Goal: Navigation & Orientation: Find specific page/section

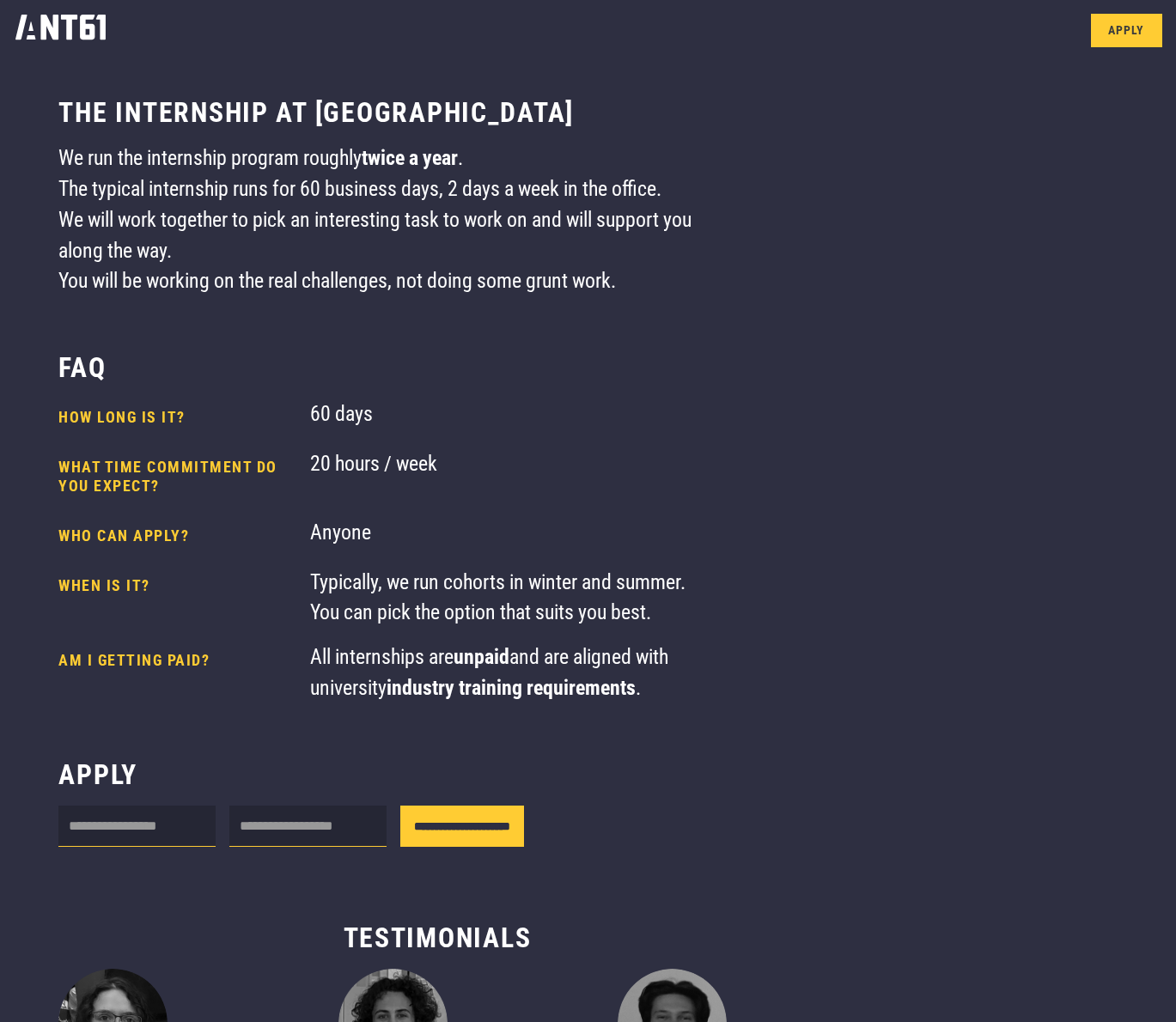
click at [33, 46] on img at bounding box center [61, 27] width 121 height 55
click at [37, 35] on img at bounding box center [61, 27] width 121 height 55
click at [78, 35] on img at bounding box center [61, 27] width 121 height 55
click at [79, 29] on img at bounding box center [61, 27] width 121 height 55
click at [106, 21] on img at bounding box center [61, 27] width 121 height 55
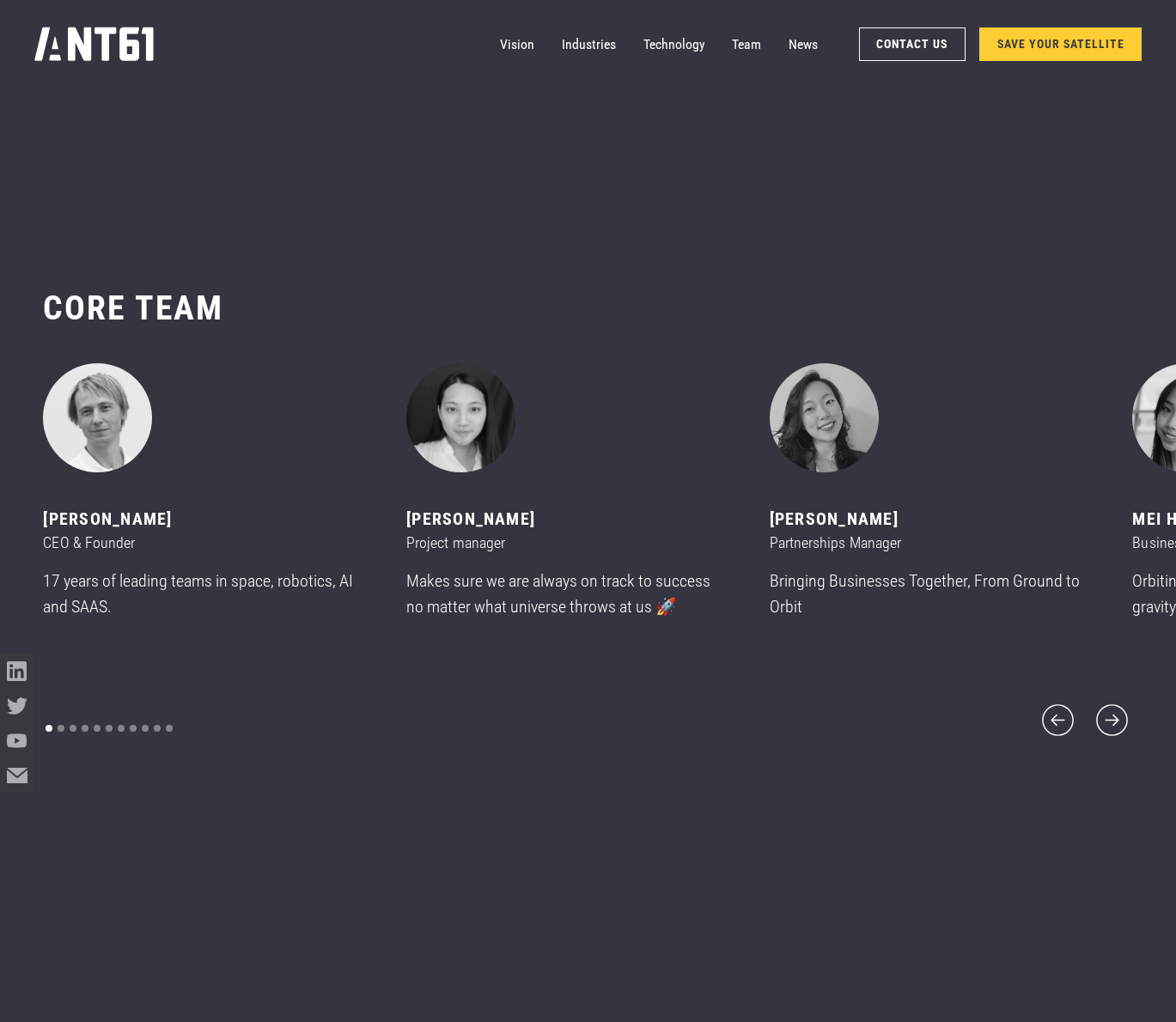
scroll to position [12304, 0]
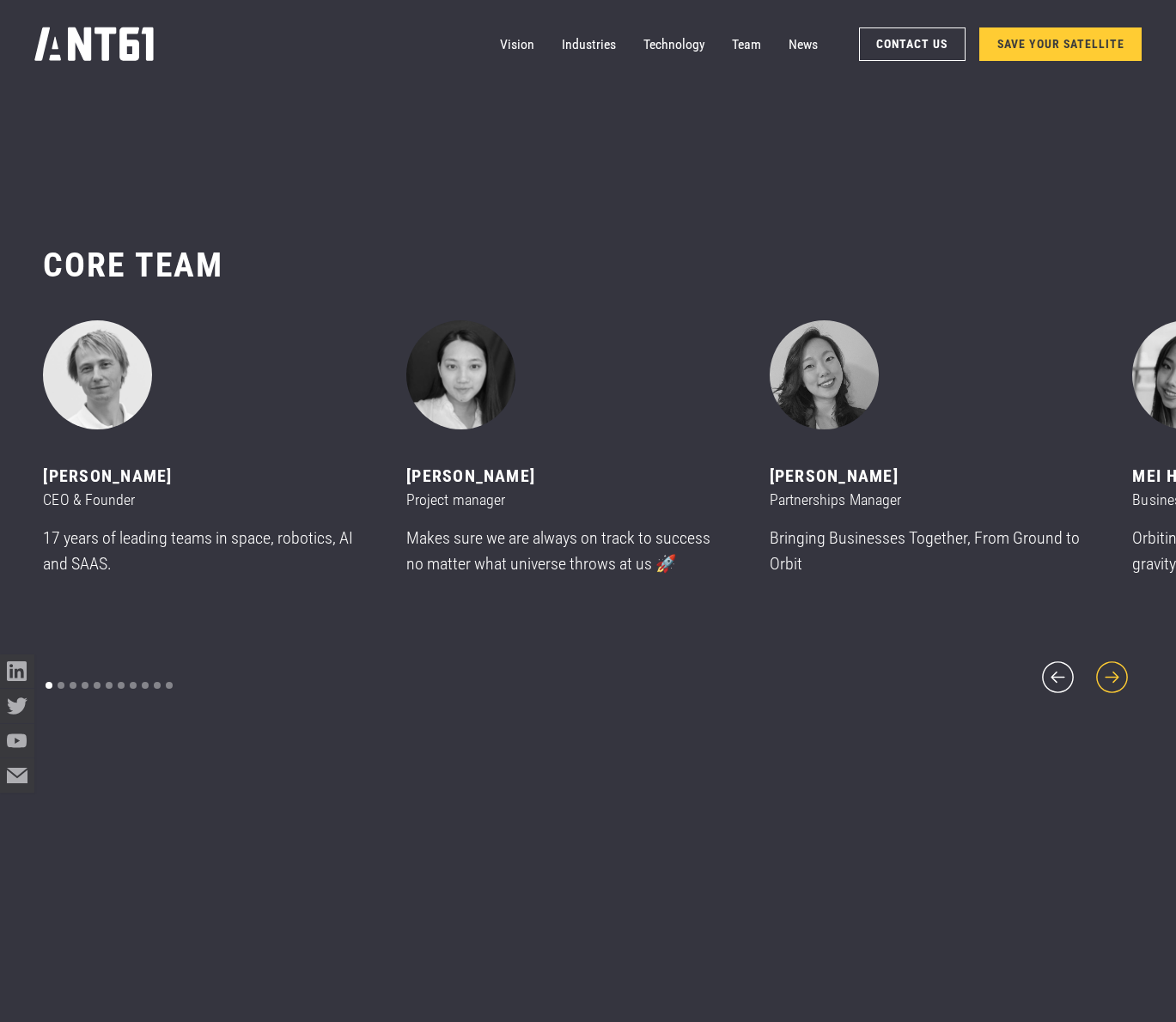
click at [1112, 669] on icon "next slide" at bounding box center [1112, 677] width 41 height 41
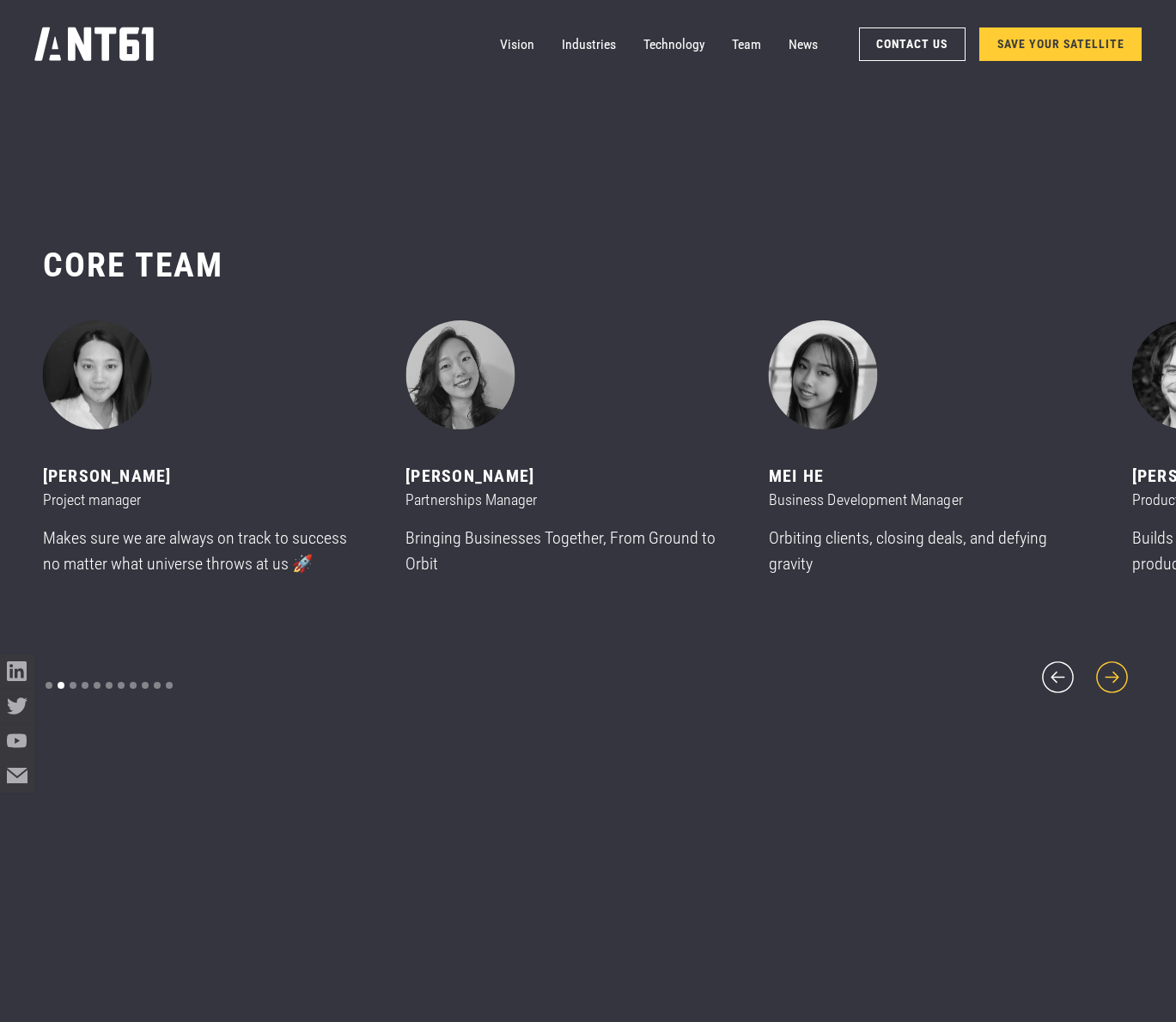
click at [1112, 669] on icon "next slide" at bounding box center [1112, 677] width 41 height 41
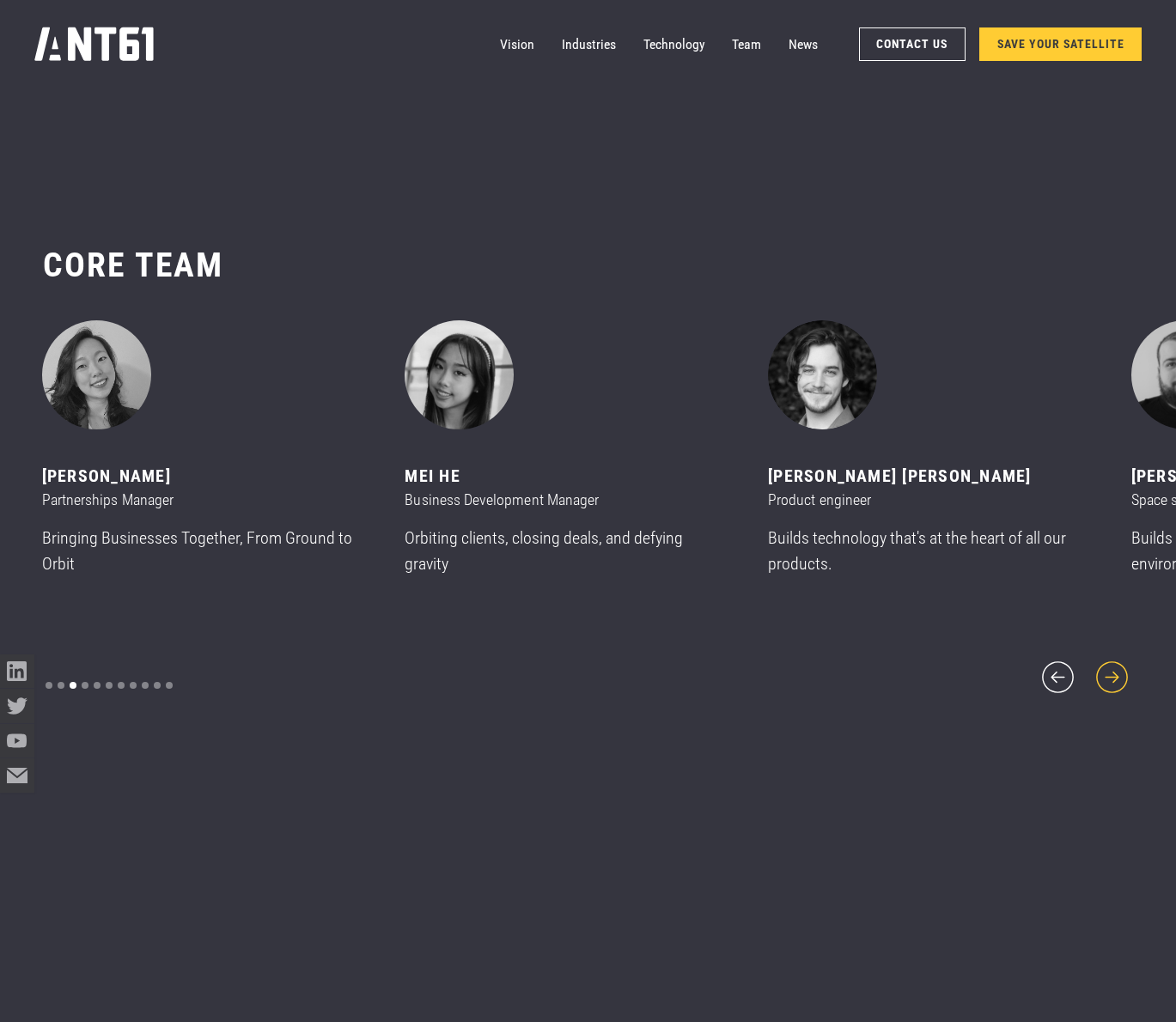
click at [1112, 669] on icon "next slide" at bounding box center [1112, 677] width 41 height 41
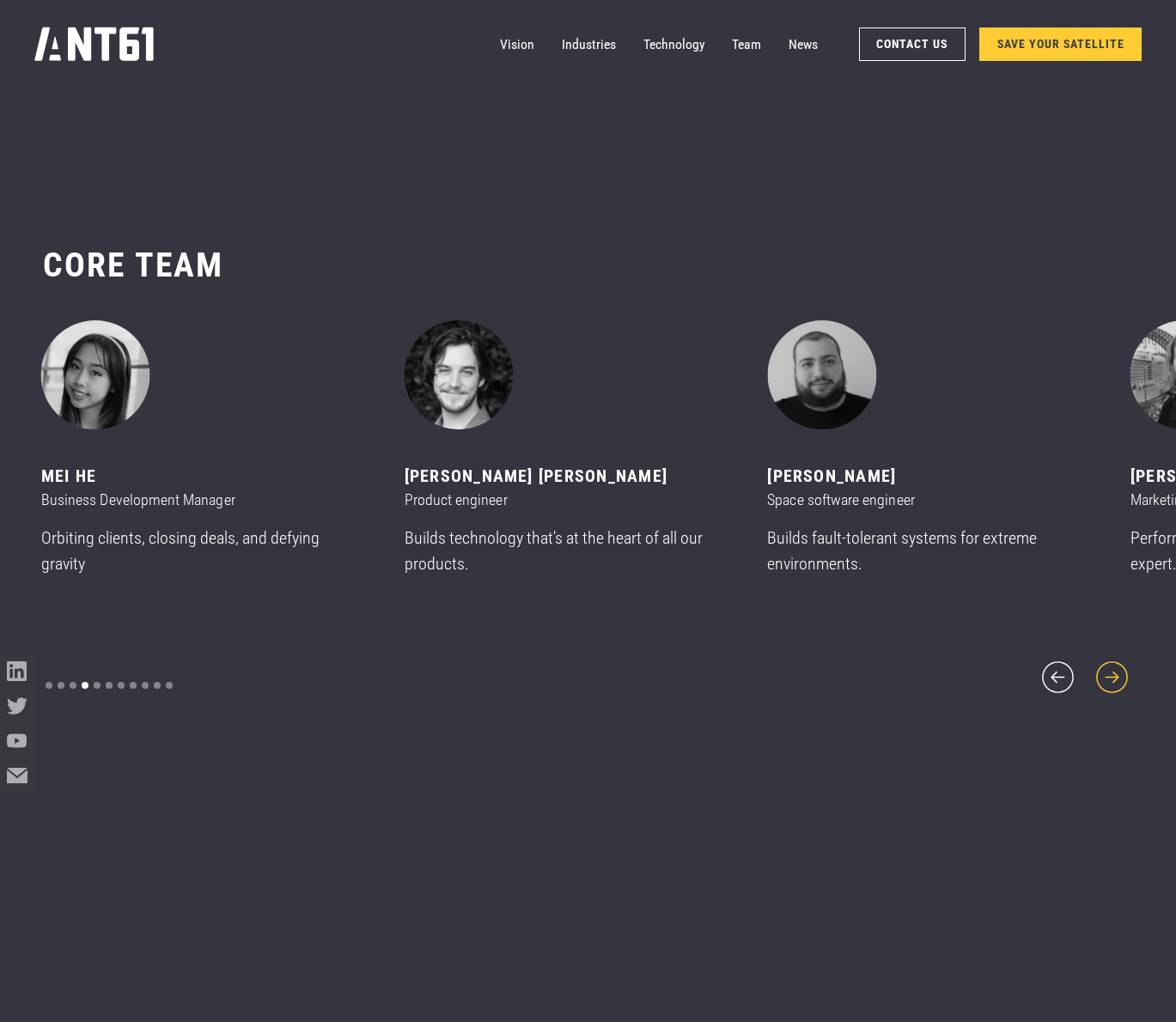
click at [1112, 669] on icon "next slide" at bounding box center [1112, 677] width 41 height 41
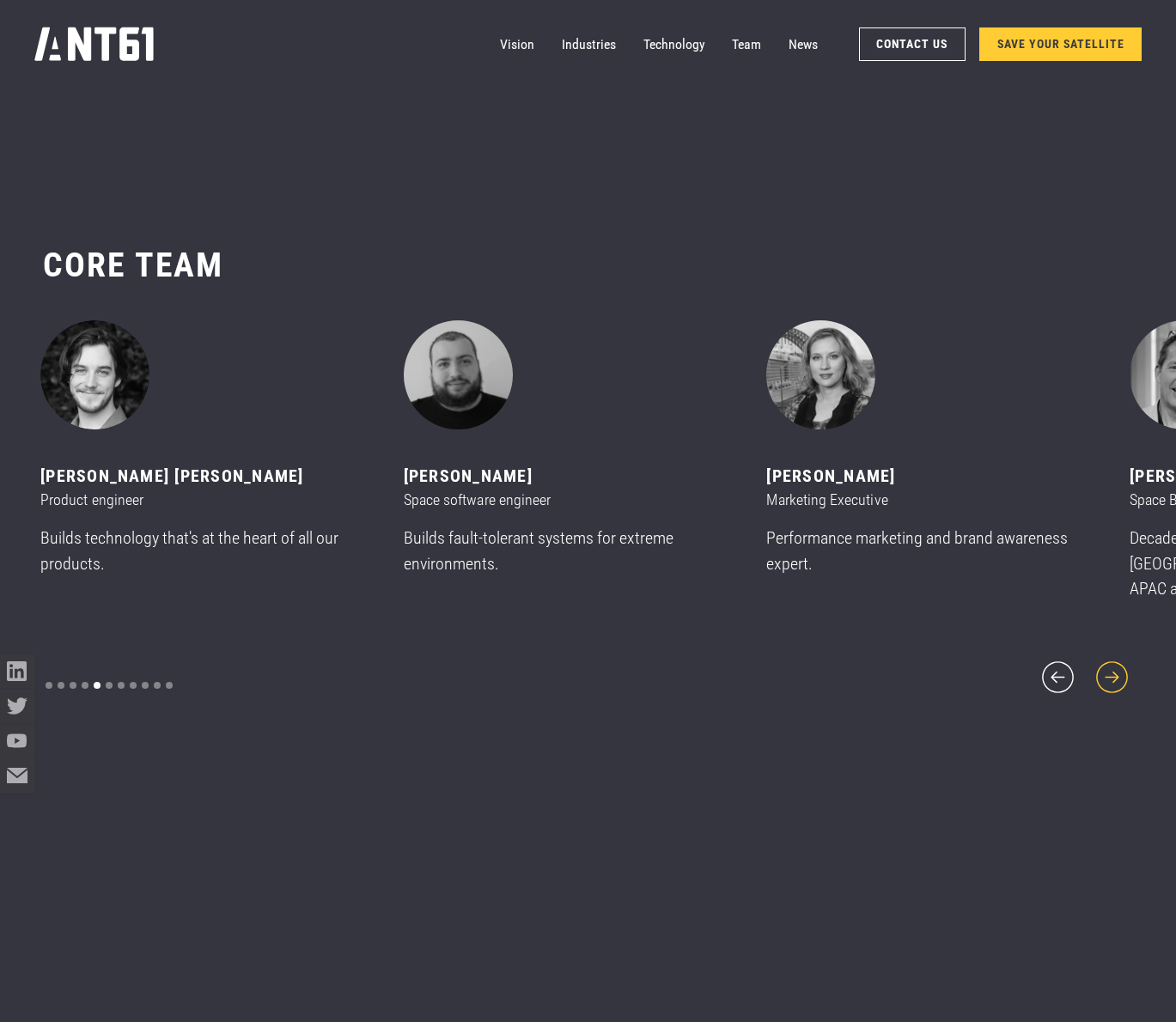
click at [1112, 669] on icon "next slide" at bounding box center [1112, 677] width 41 height 41
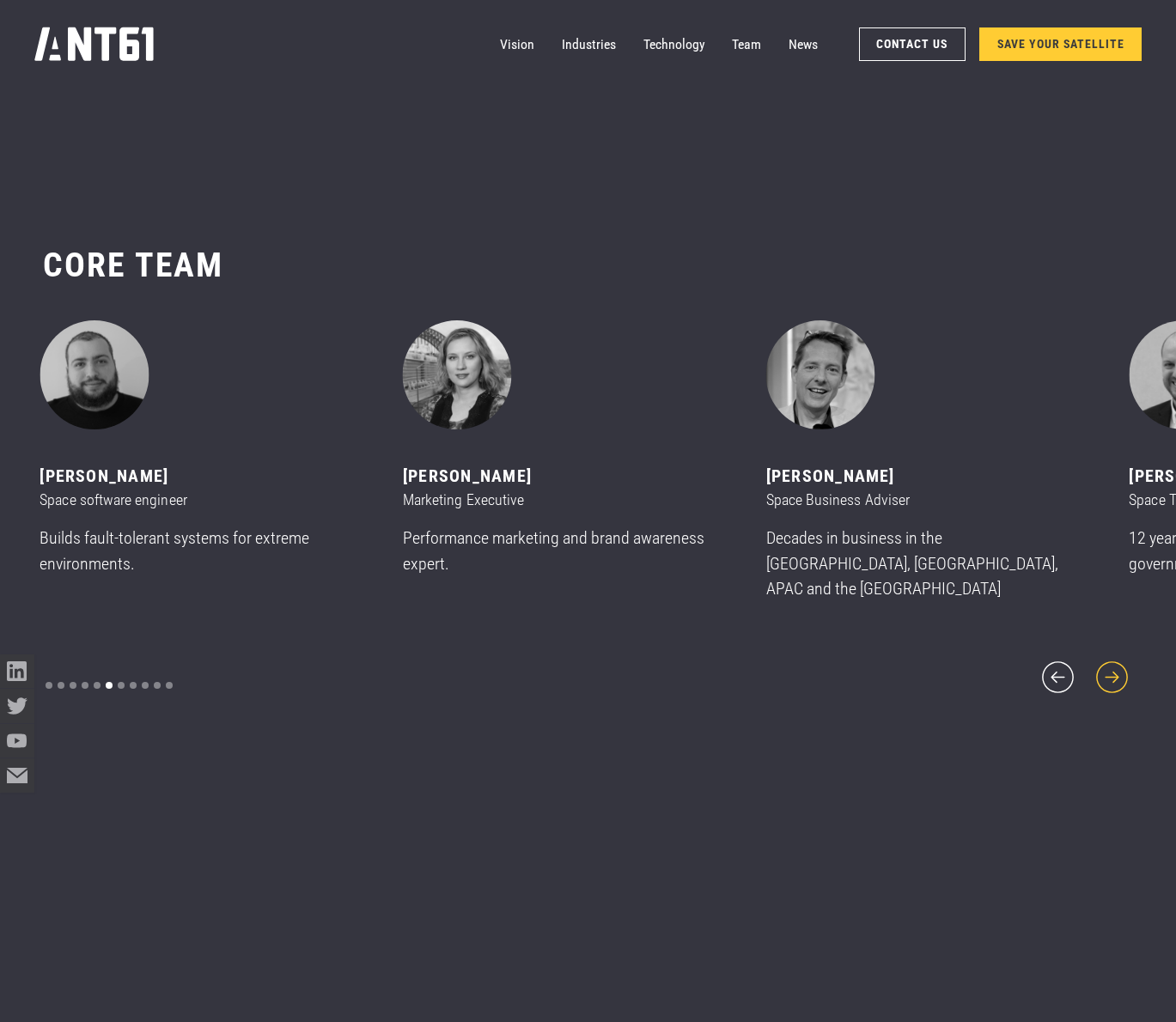
click at [1112, 669] on icon "next slide" at bounding box center [1112, 677] width 41 height 41
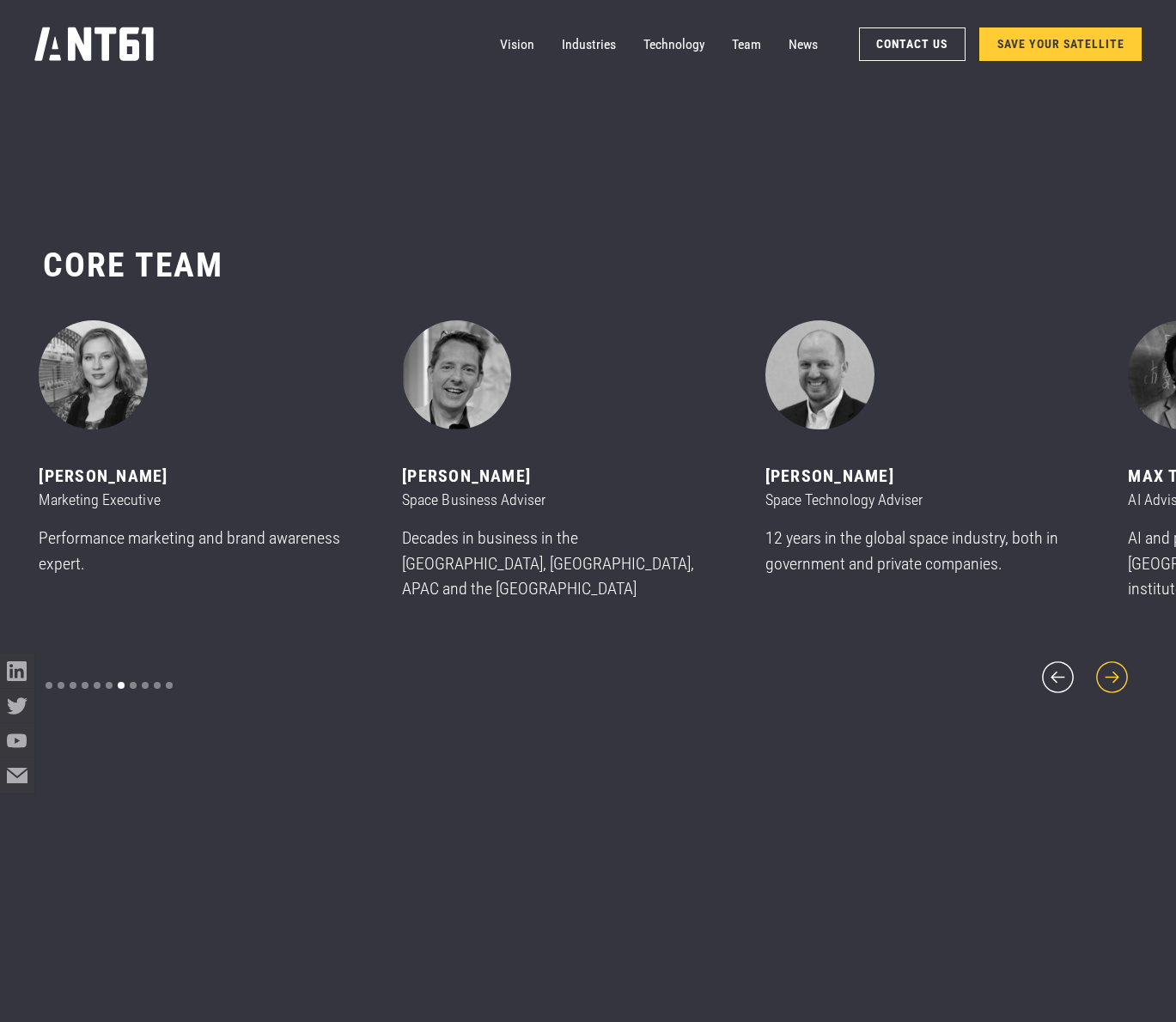
click at [1112, 669] on icon "next slide" at bounding box center [1112, 677] width 41 height 41
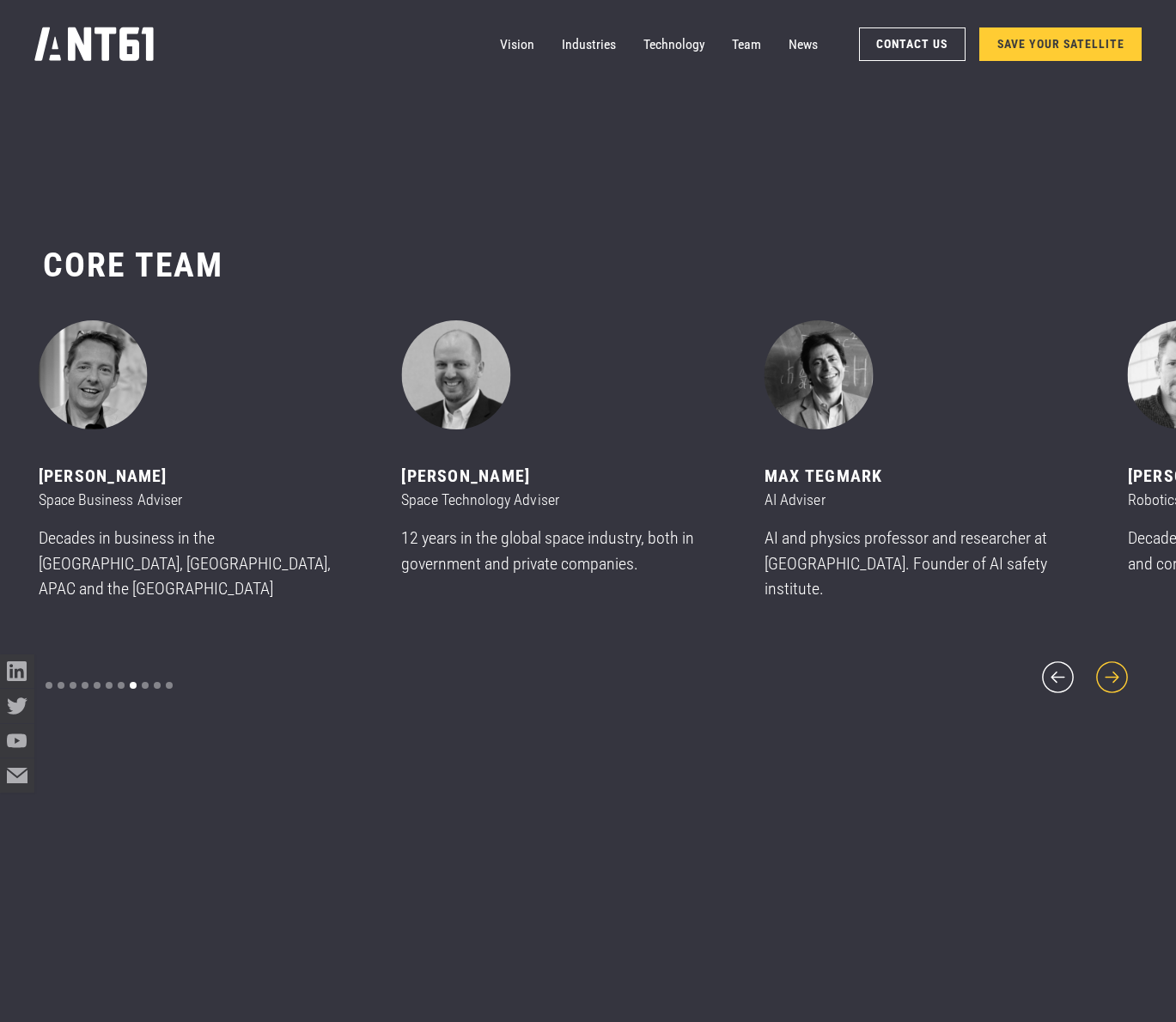
click at [1112, 669] on icon "next slide" at bounding box center [1112, 677] width 41 height 41
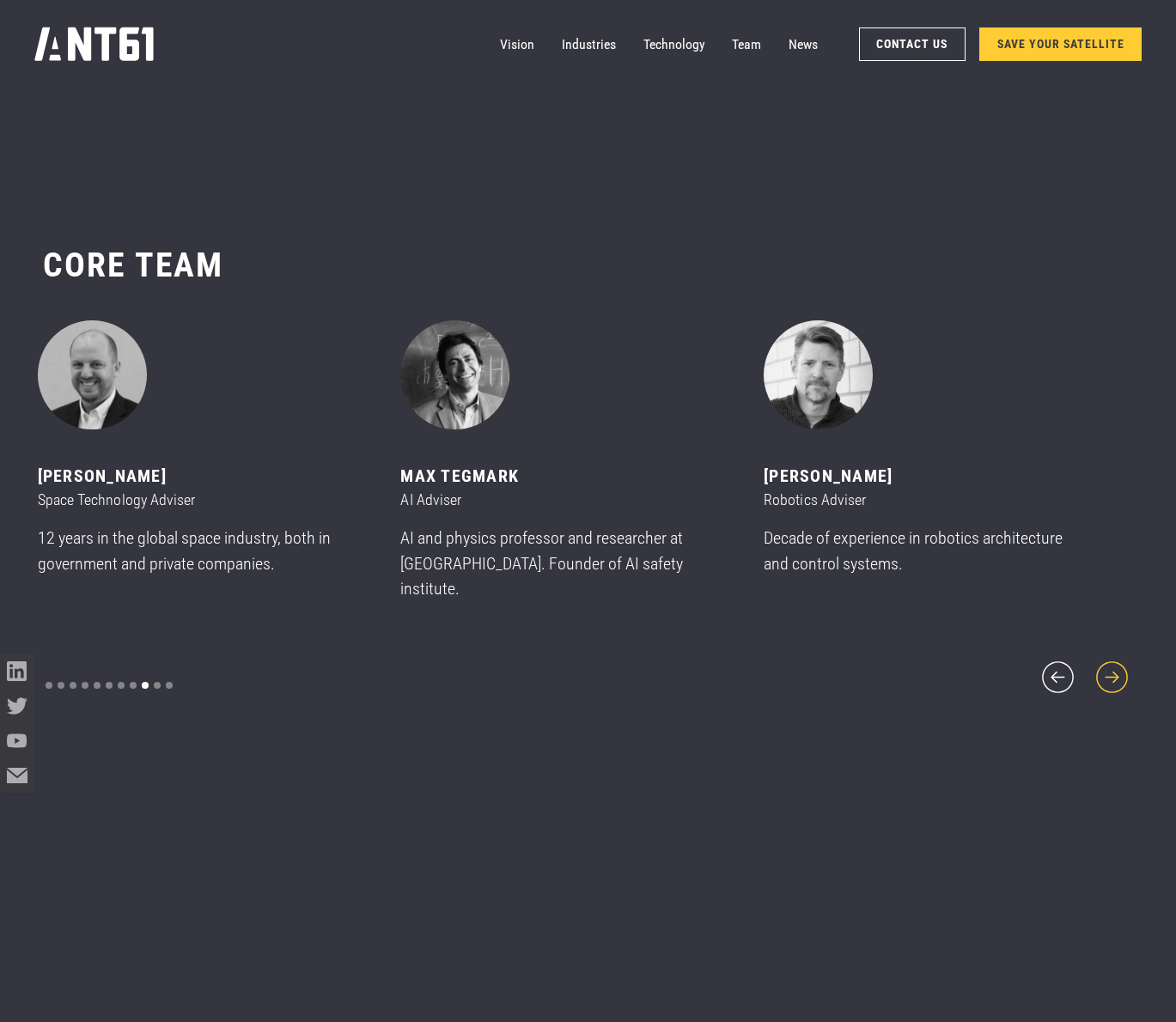
click at [1112, 669] on icon "next slide" at bounding box center [1112, 677] width 41 height 41
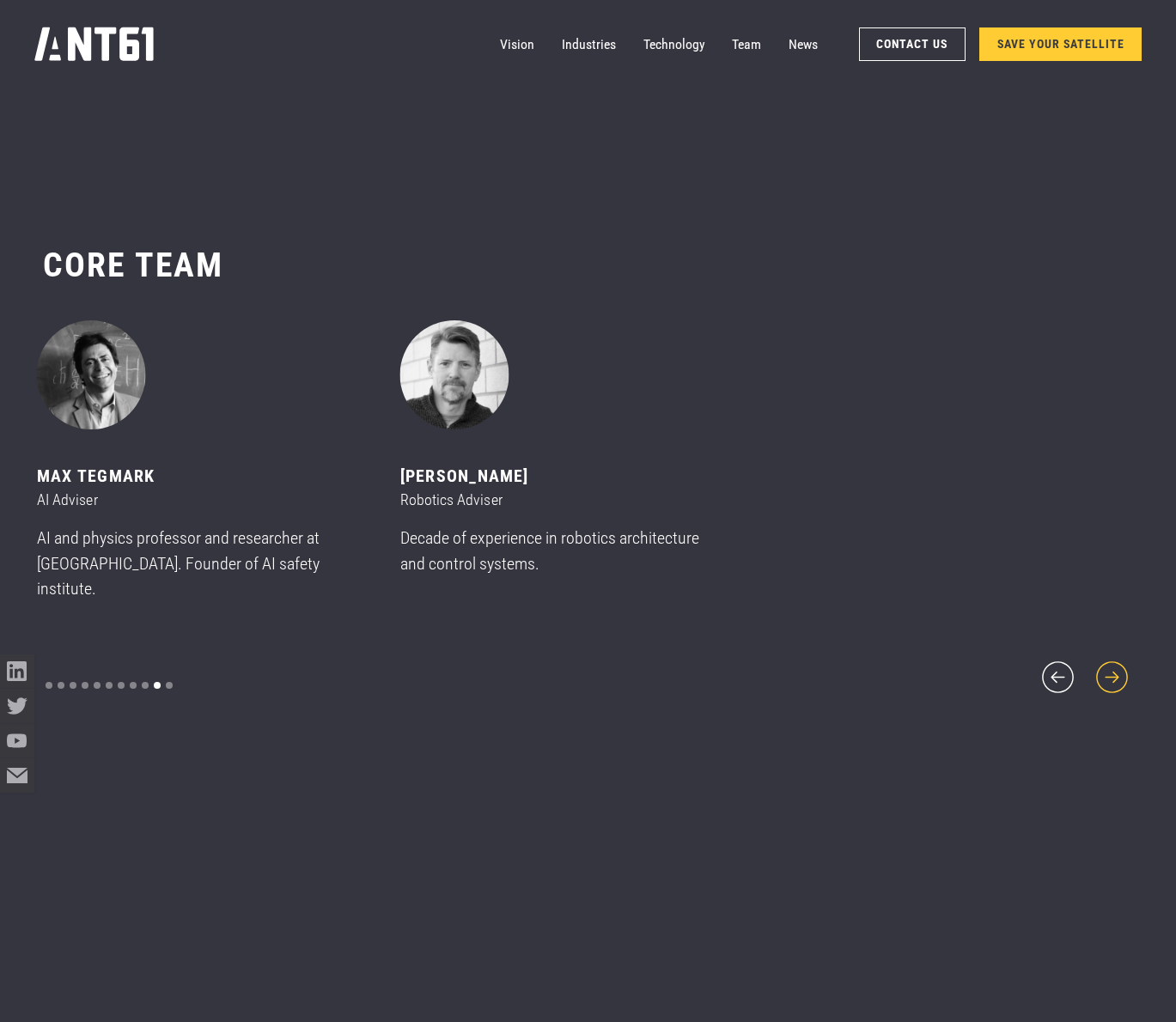
click at [1112, 669] on icon "next slide" at bounding box center [1112, 677] width 41 height 41
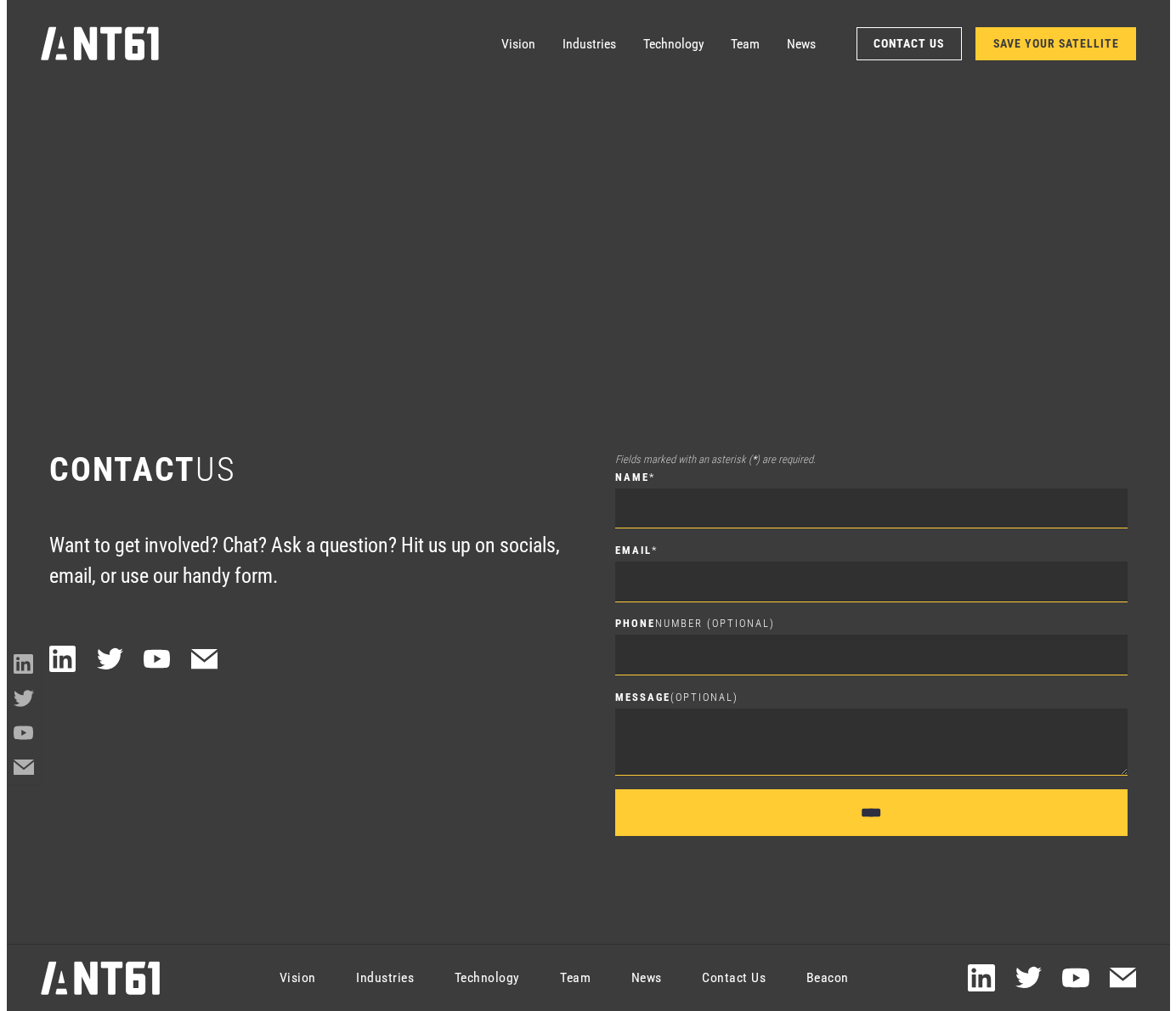
scroll to position [13014, 0]
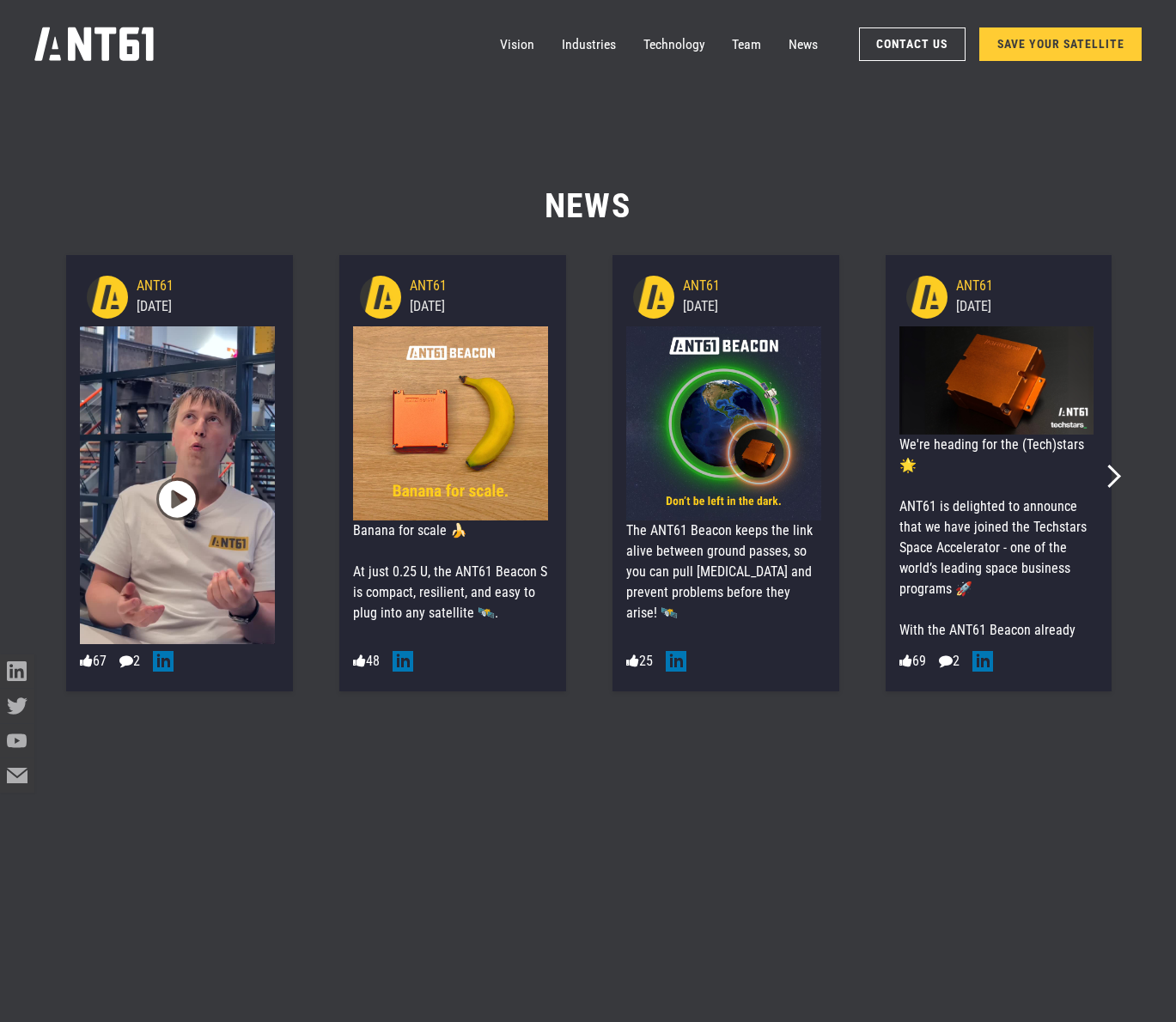
click at [167, 491] on span "" at bounding box center [177, 499] width 37 height 64
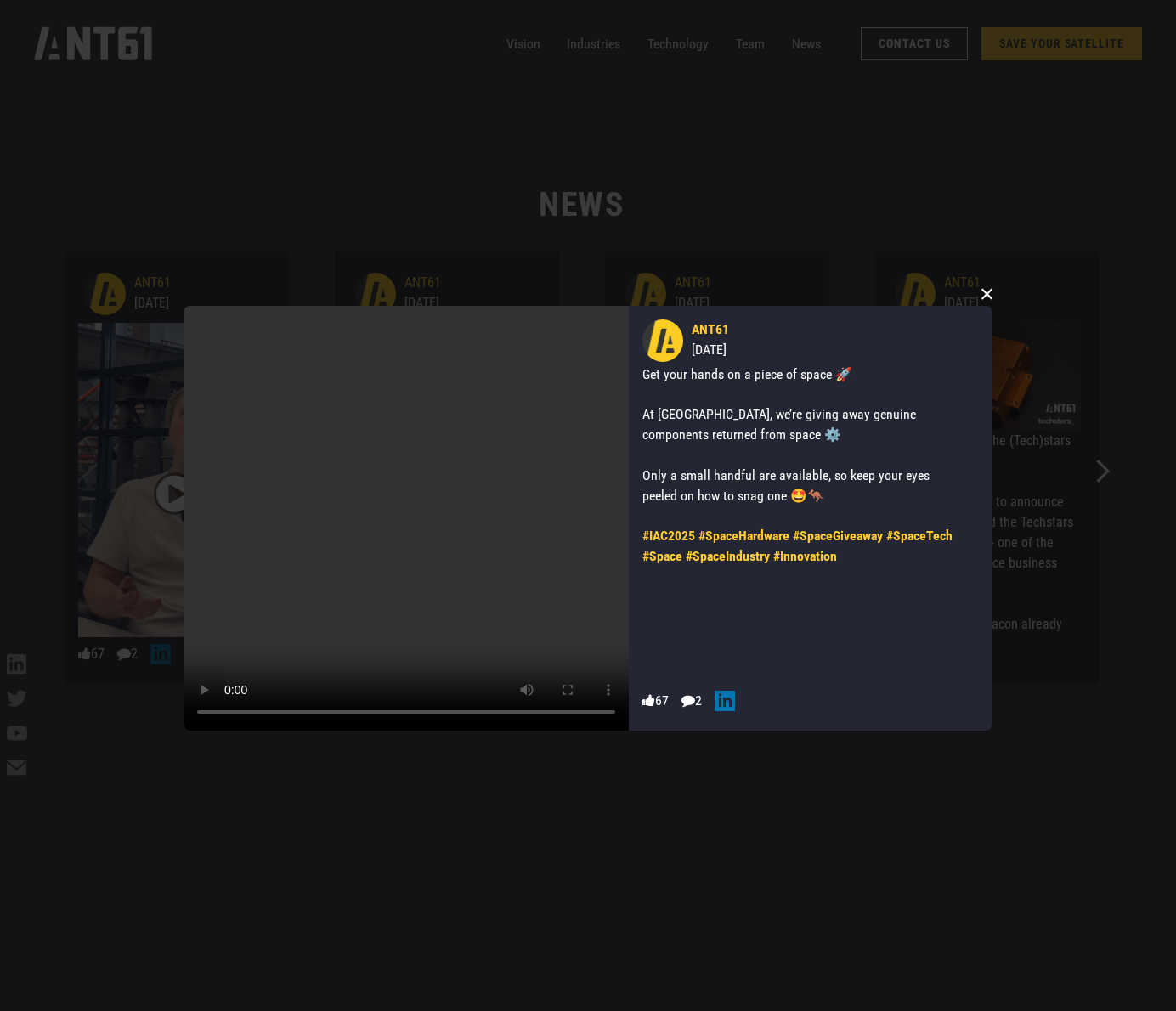
click at [982, 288] on button "×" at bounding box center [987, 293] width 26 height 26
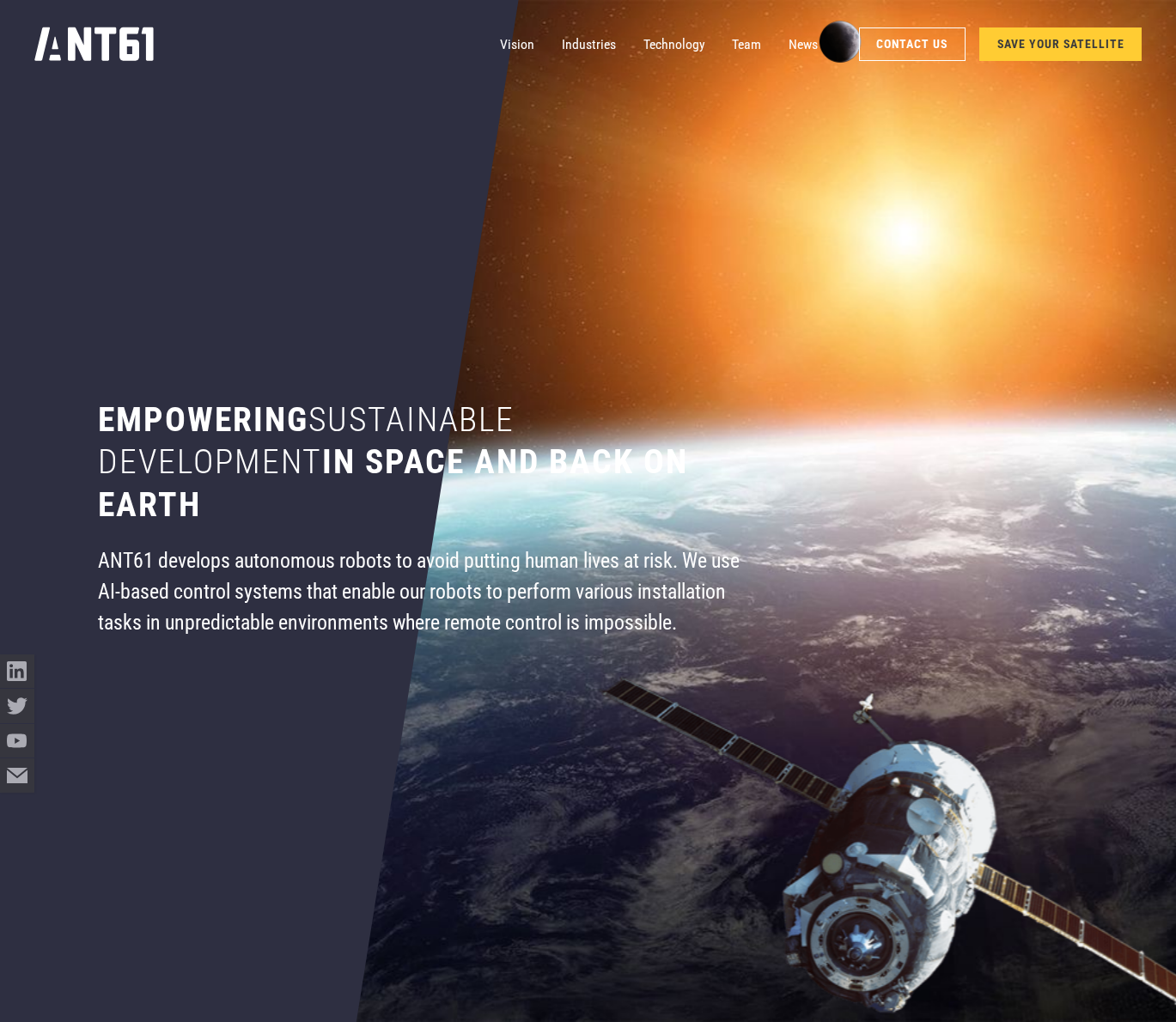
scroll to position [0, 0]
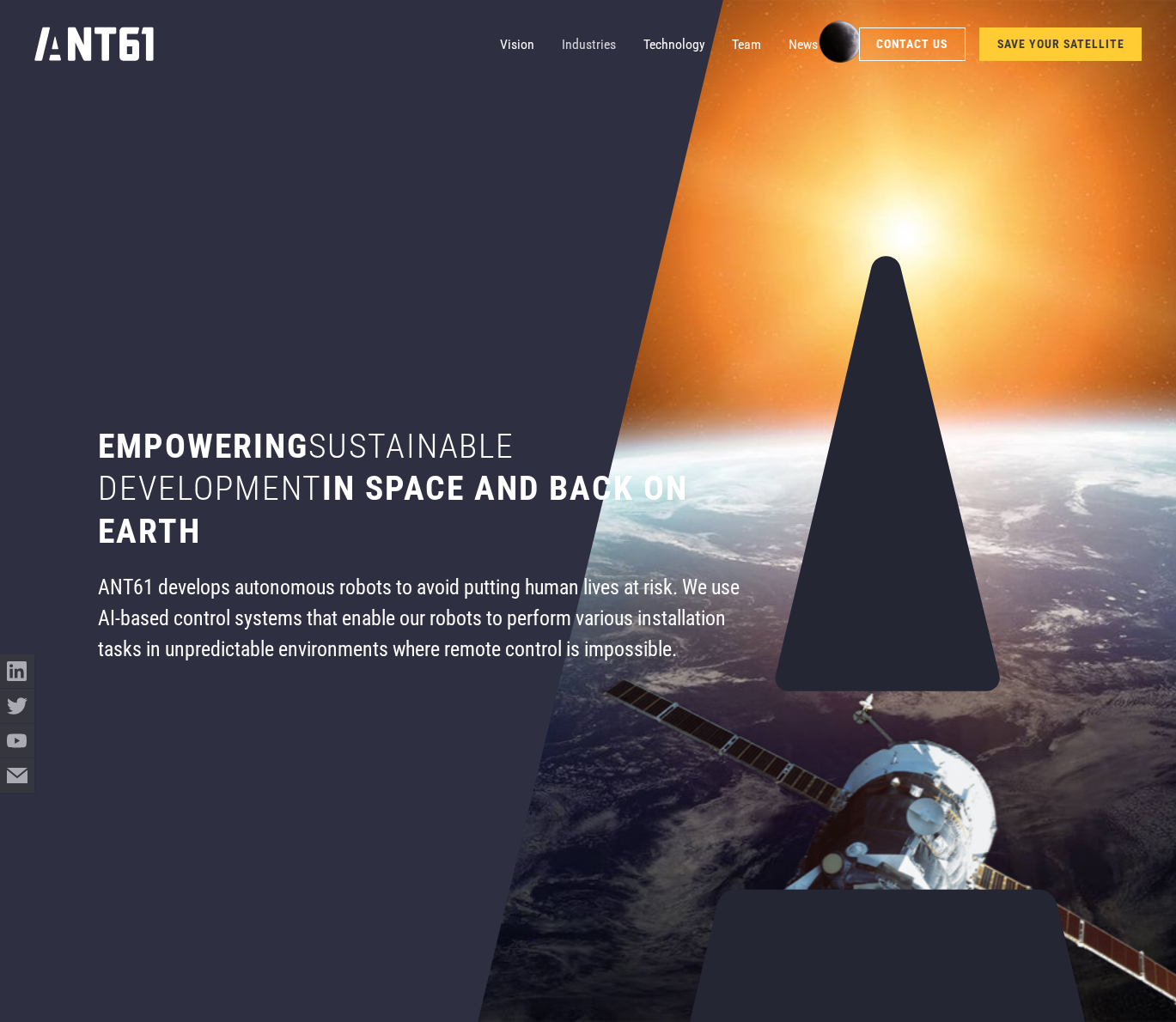
click at [596, 44] on link "Industries" at bounding box center [588, 44] width 54 height 35
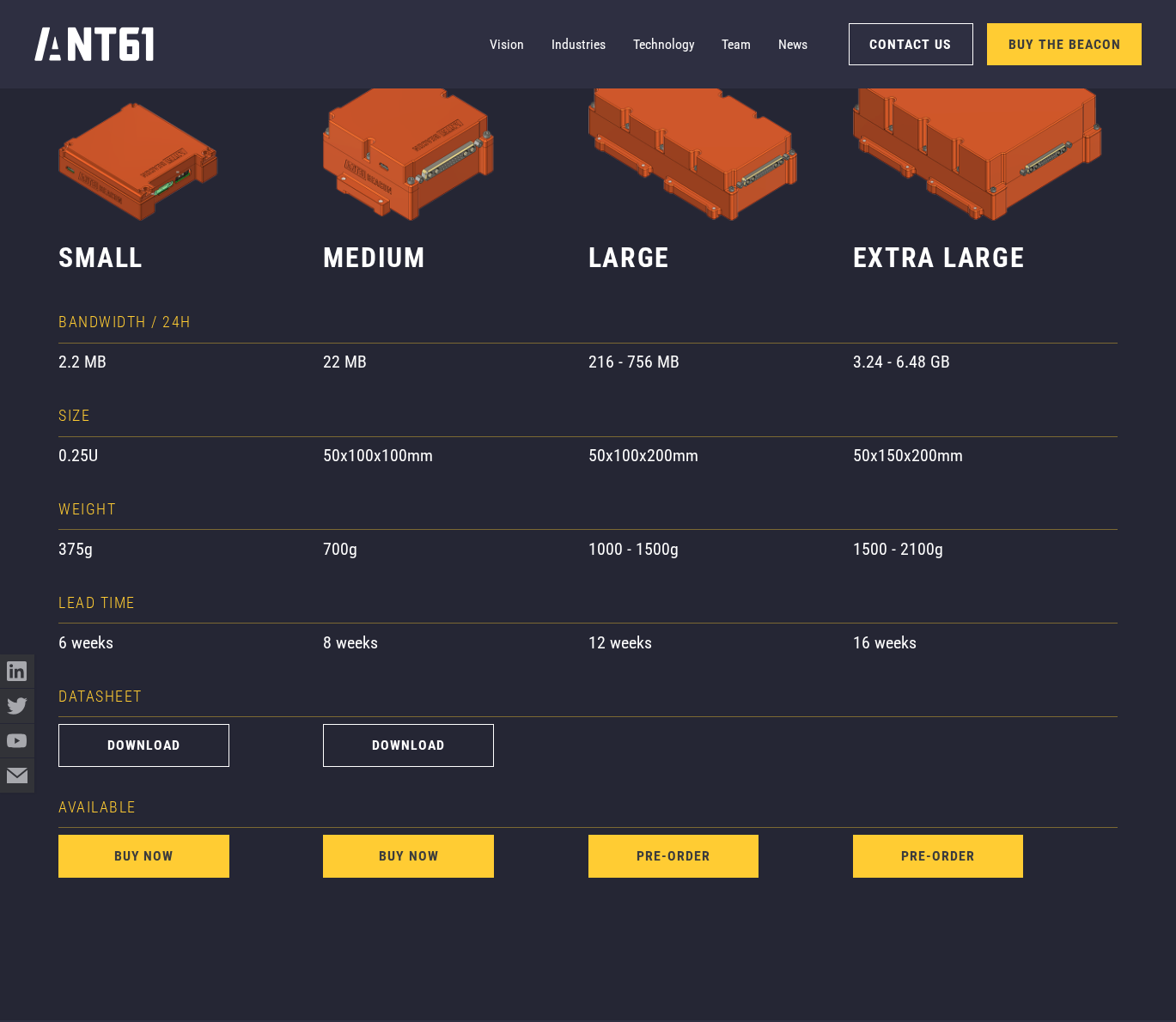
scroll to position [1300, 0]
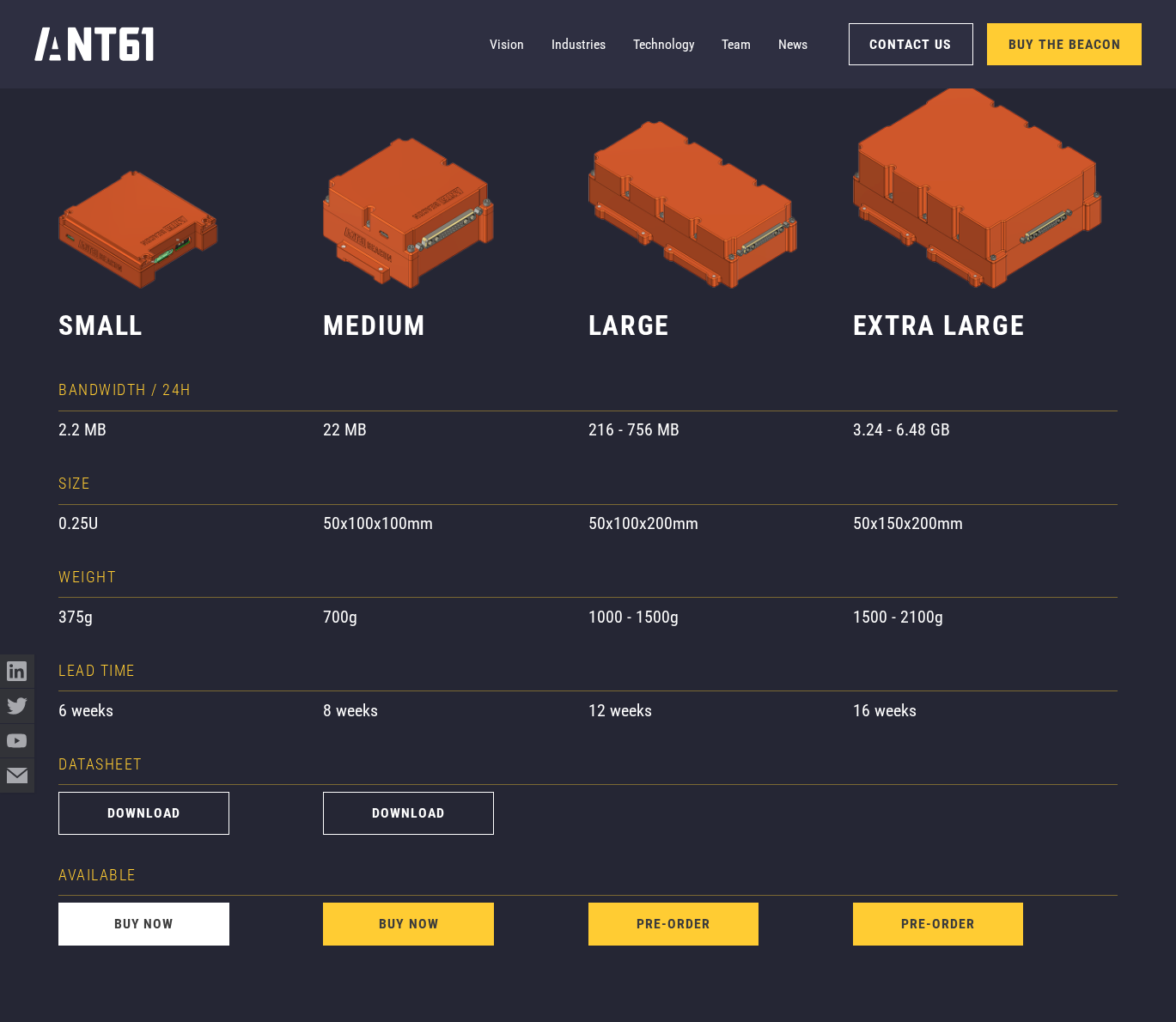
click at [171, 911] on link "buy now" at bounding box center [144, 924] width 170 height 43
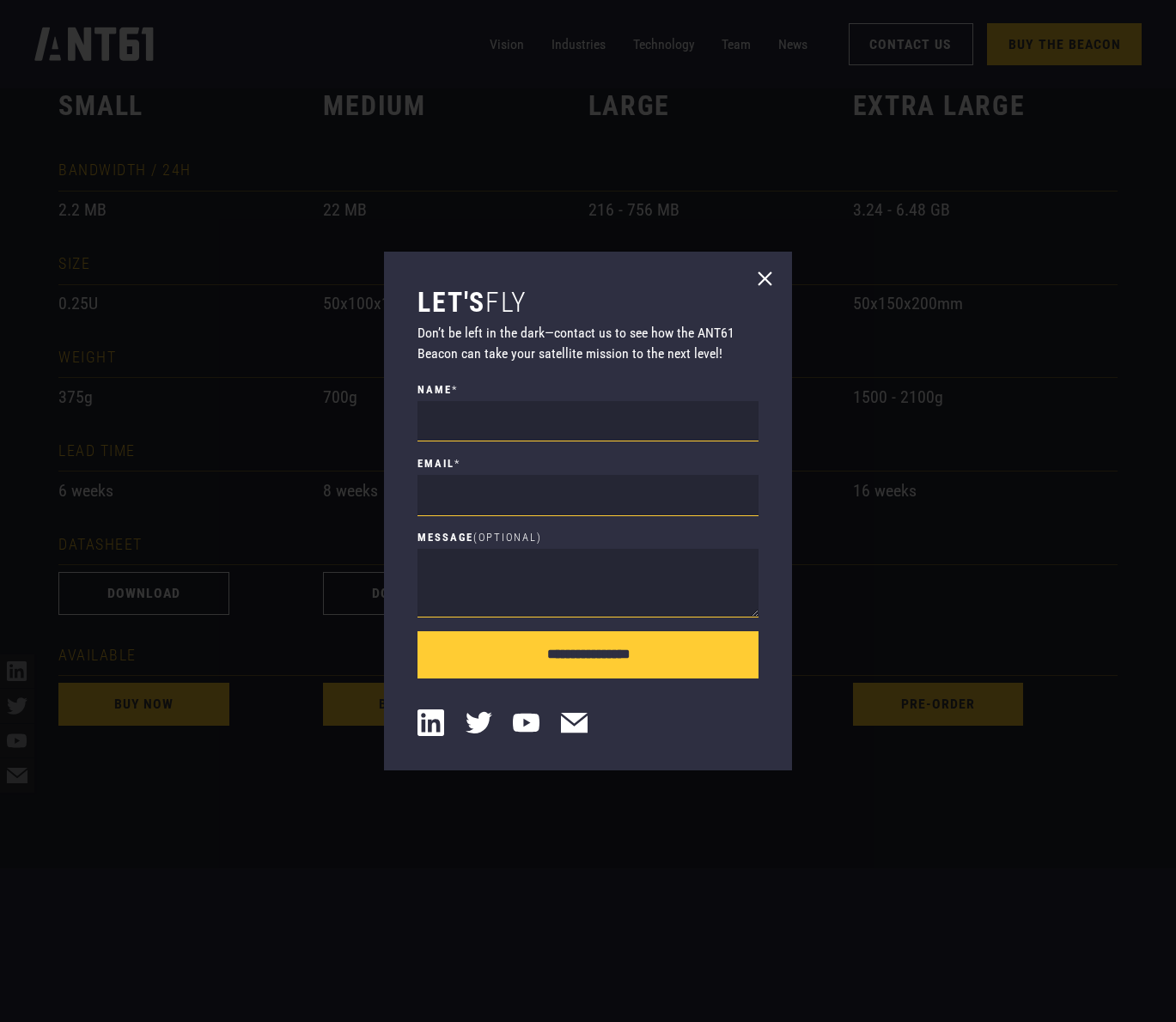
scroll to position [1651, 0]
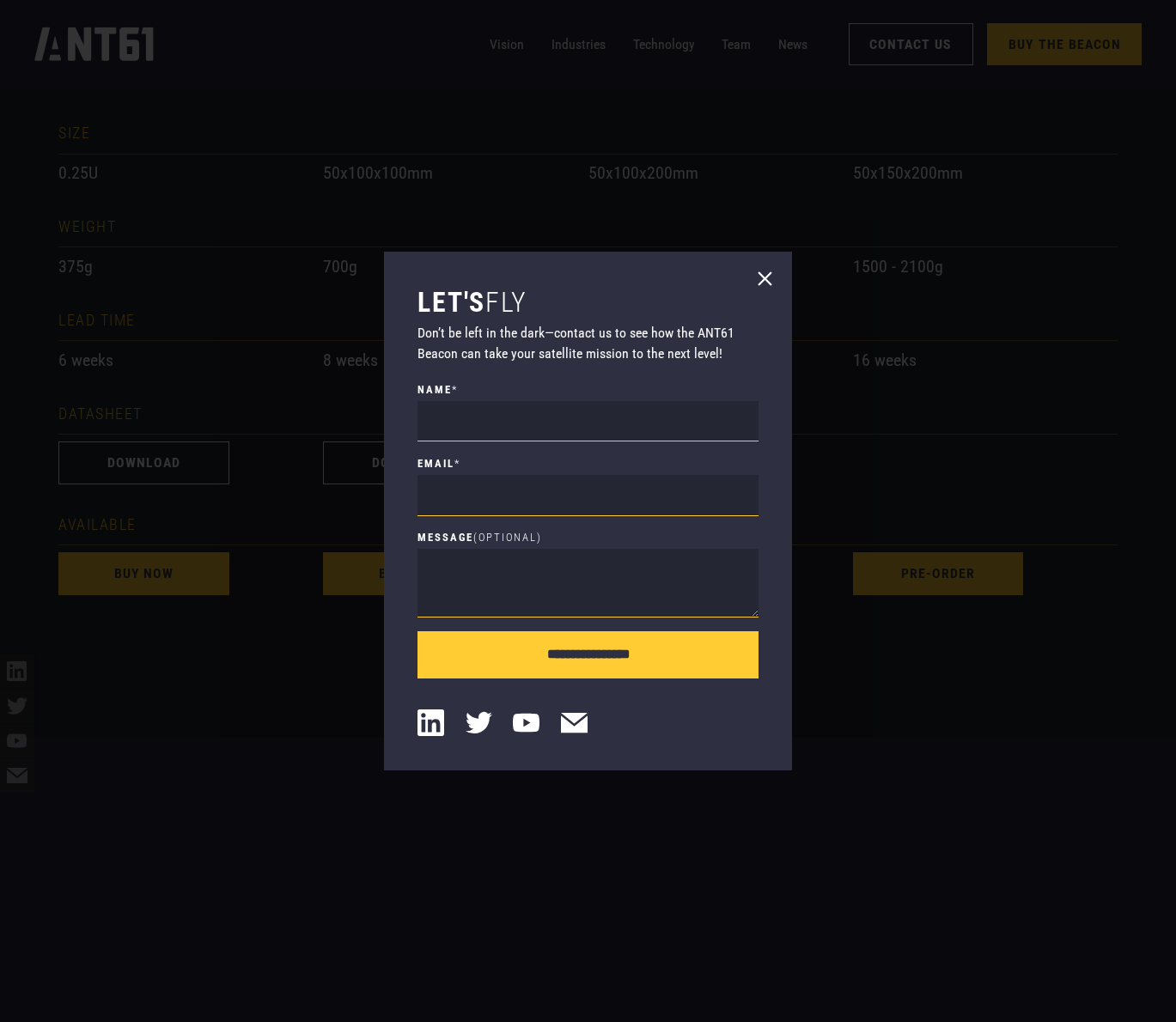
click at [763, 269] on icon at bounding box center [764, 278] width 27 height 27
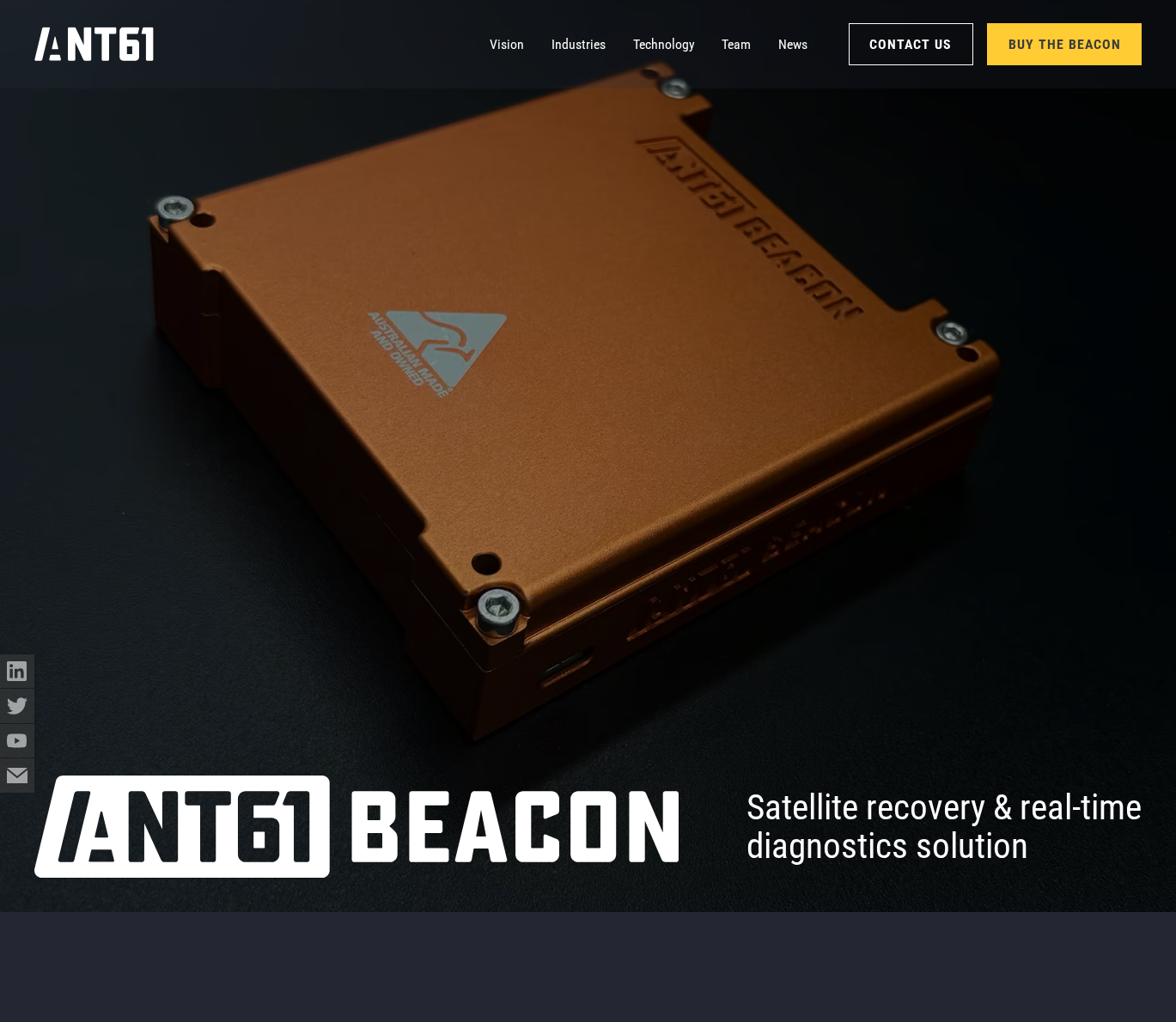
scroll to position [0, 0]
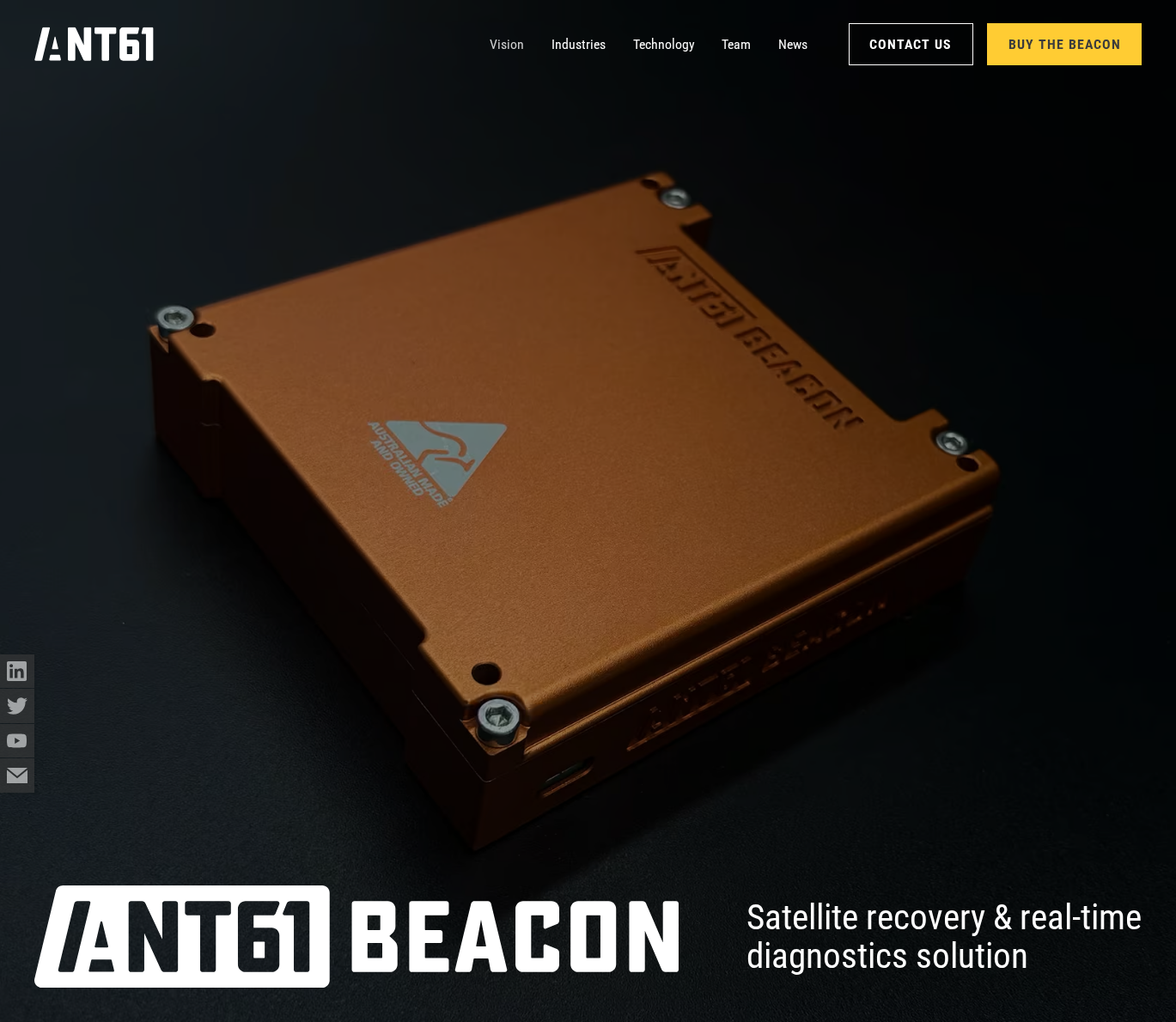
click at [498, 48] on link "Vision" at bounding box center [506, 44] width 35 height 35
